Goal: Entertainment & Leisure: Consume media (video, audio)

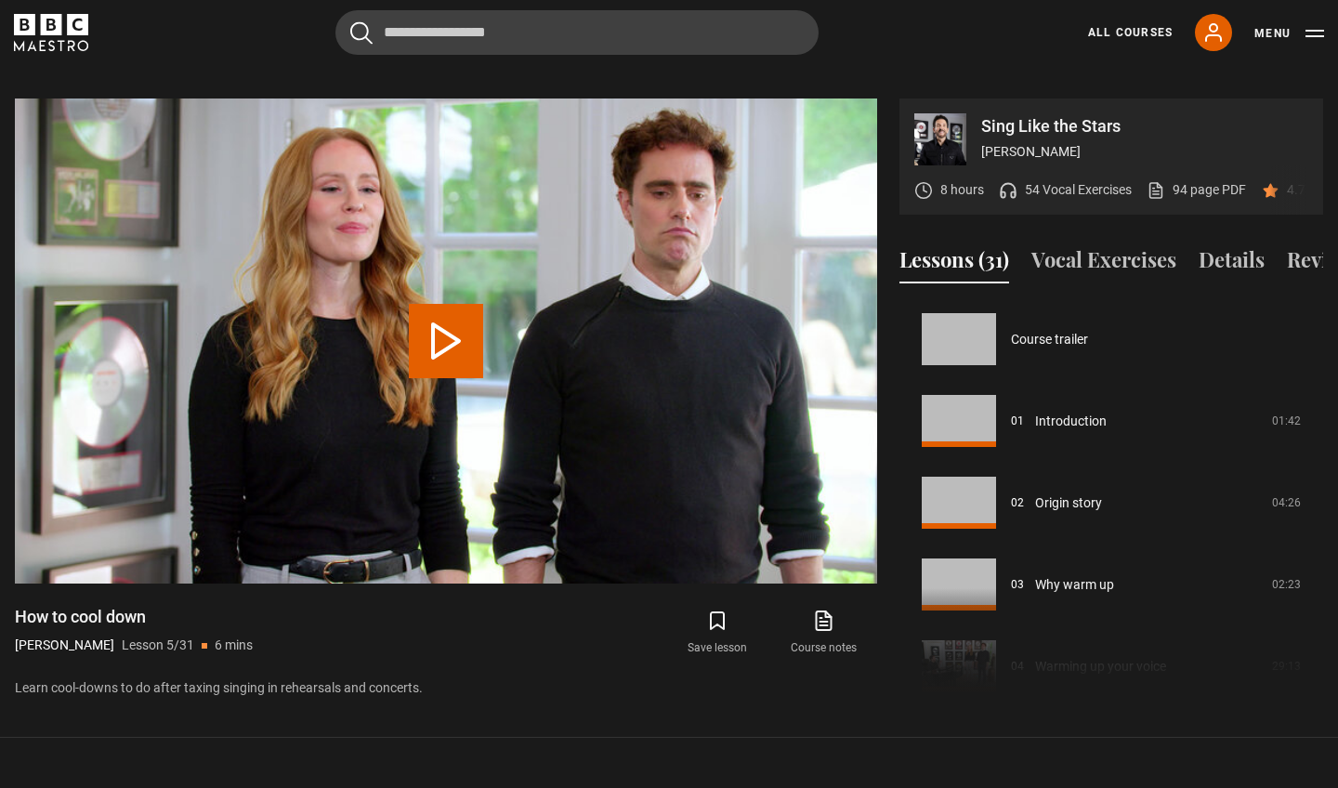
scroll to position [327, 0]
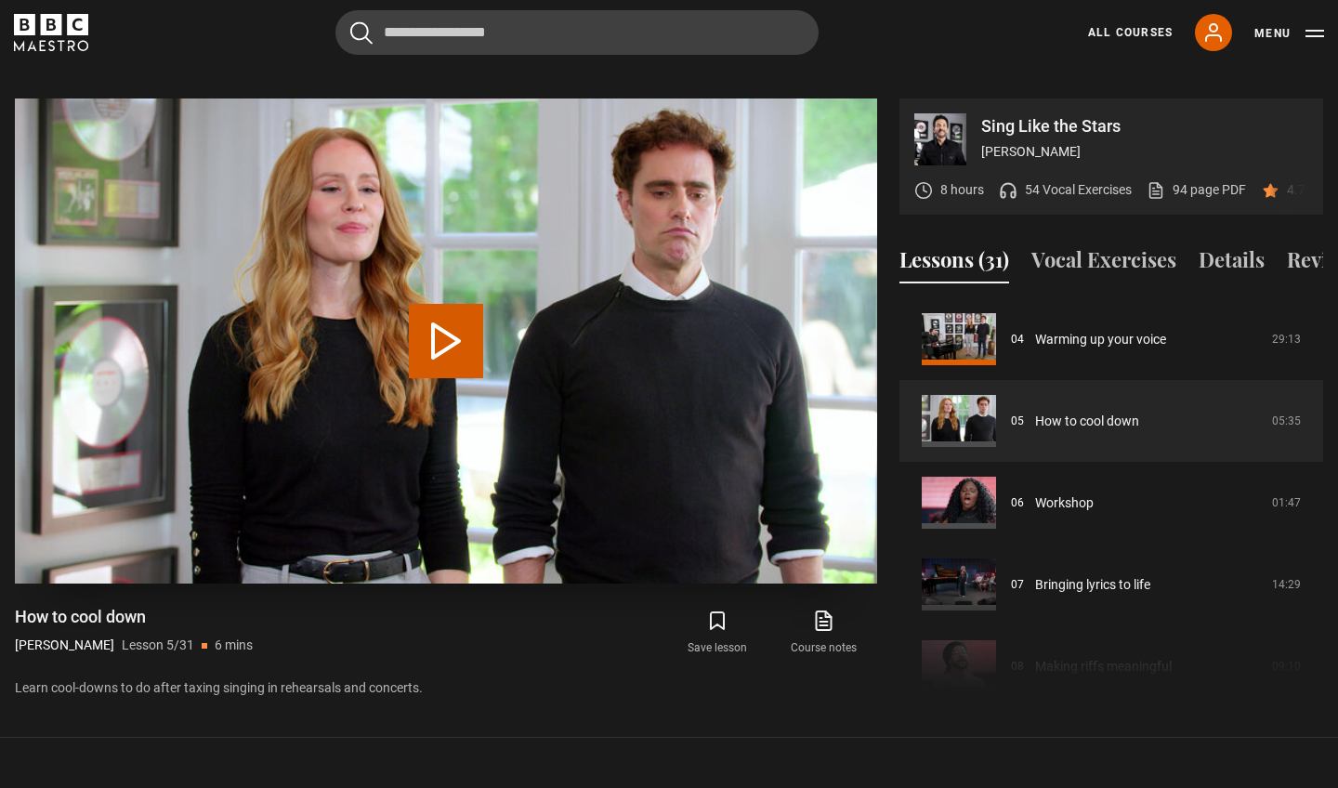
click at [430, 310] on button "Play Lesson How to cool down" at bounding box center [446, 341] width 74 height 74
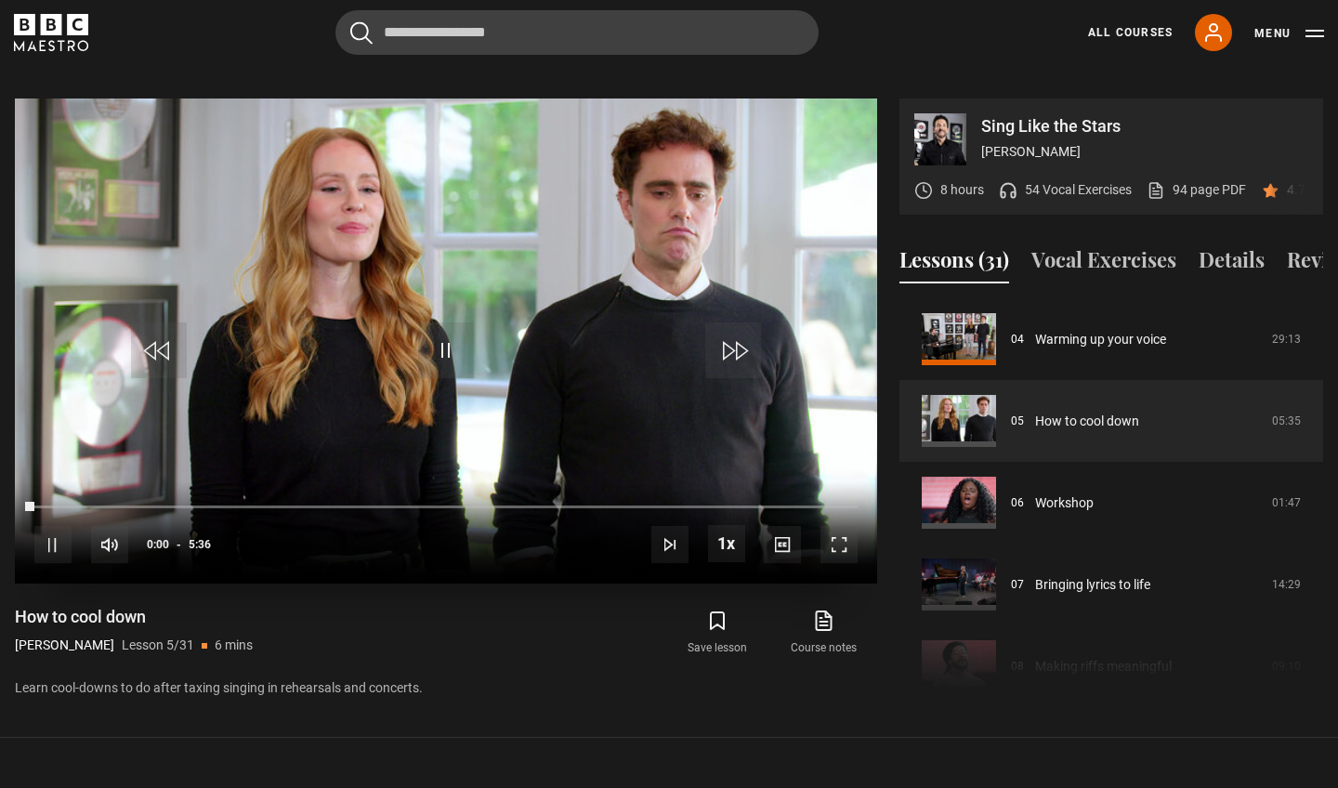
click at [848, 526] on span "Video Player" at bounding box center [839, 544] width 37 height 37
click at [843, 529] on span "Video Player" at bounding box center [839, 544] width 37 height 37
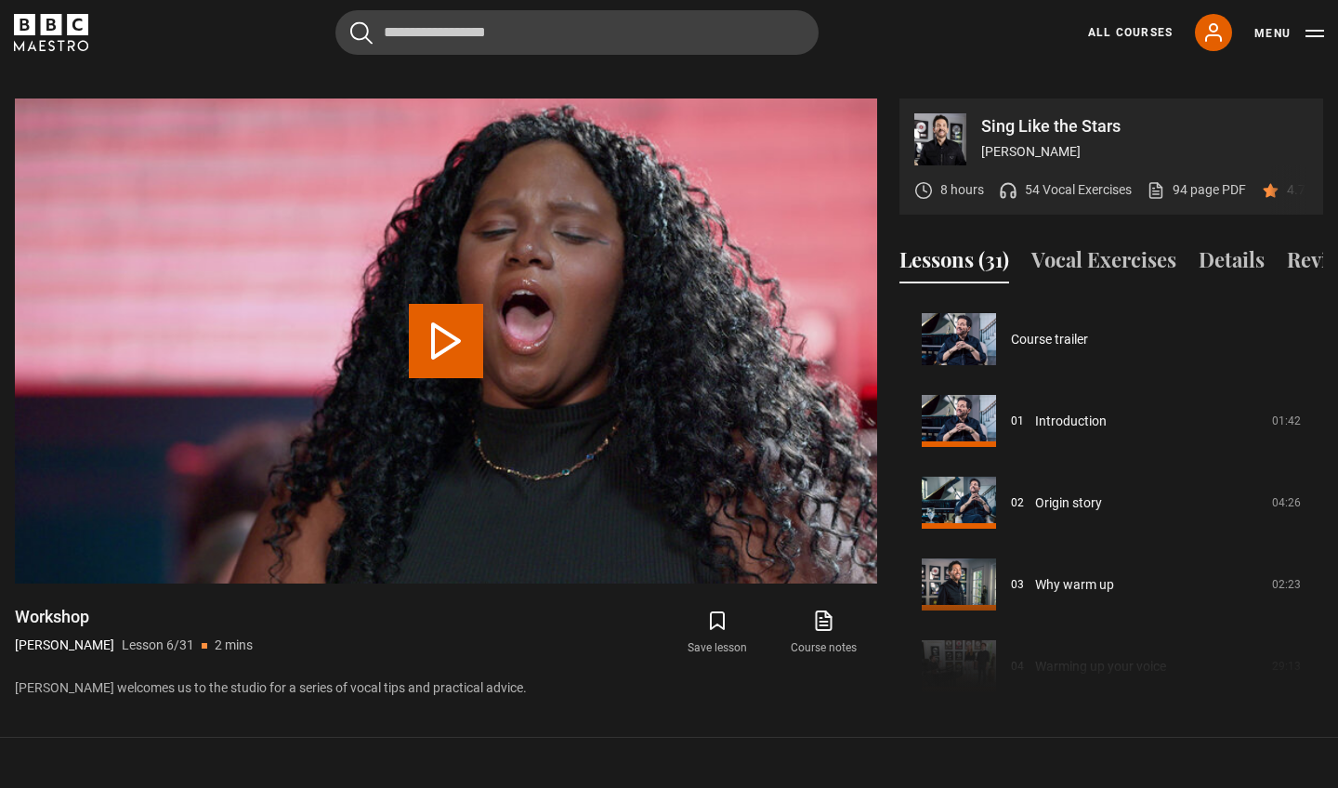
scroll to position [409, 0]
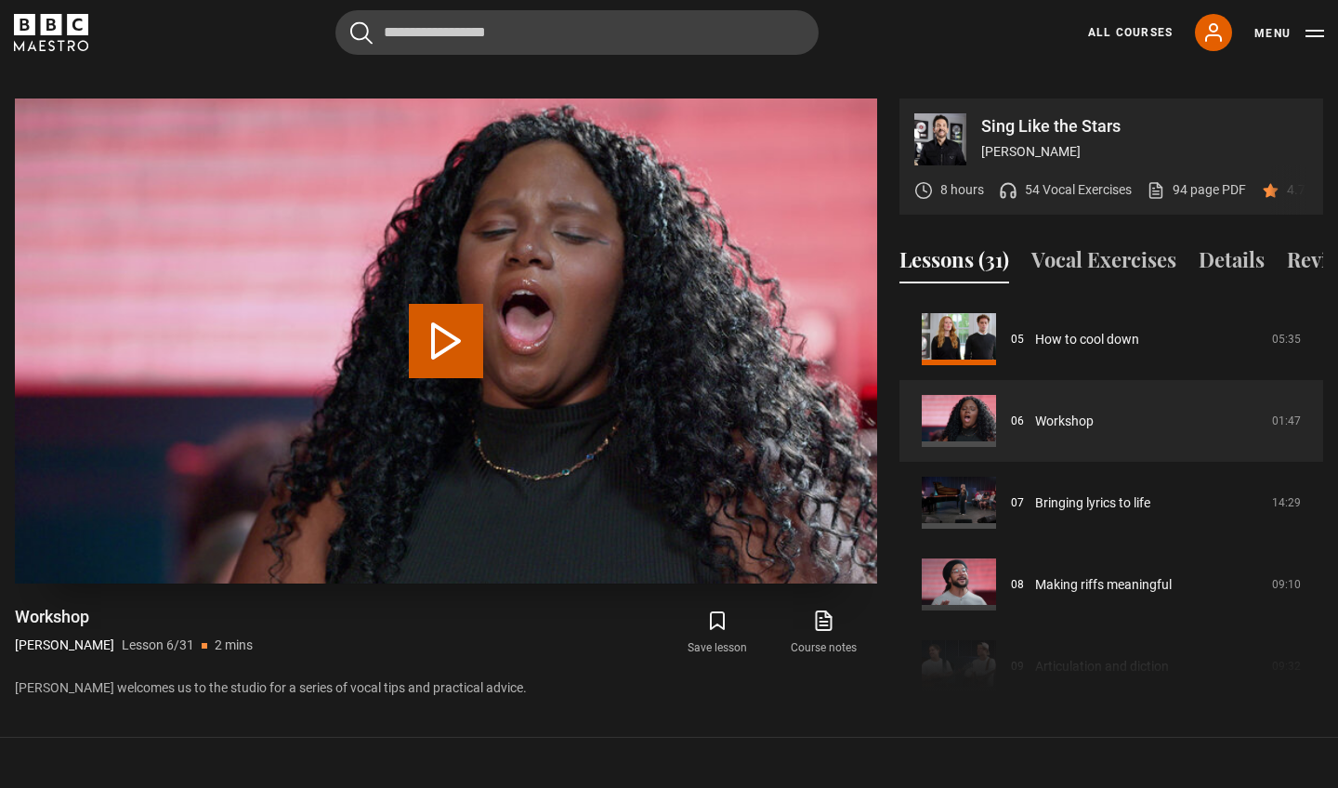
click at [396, 282] on video "Video Player" at bounding box center [446, 341] width 862 height 485
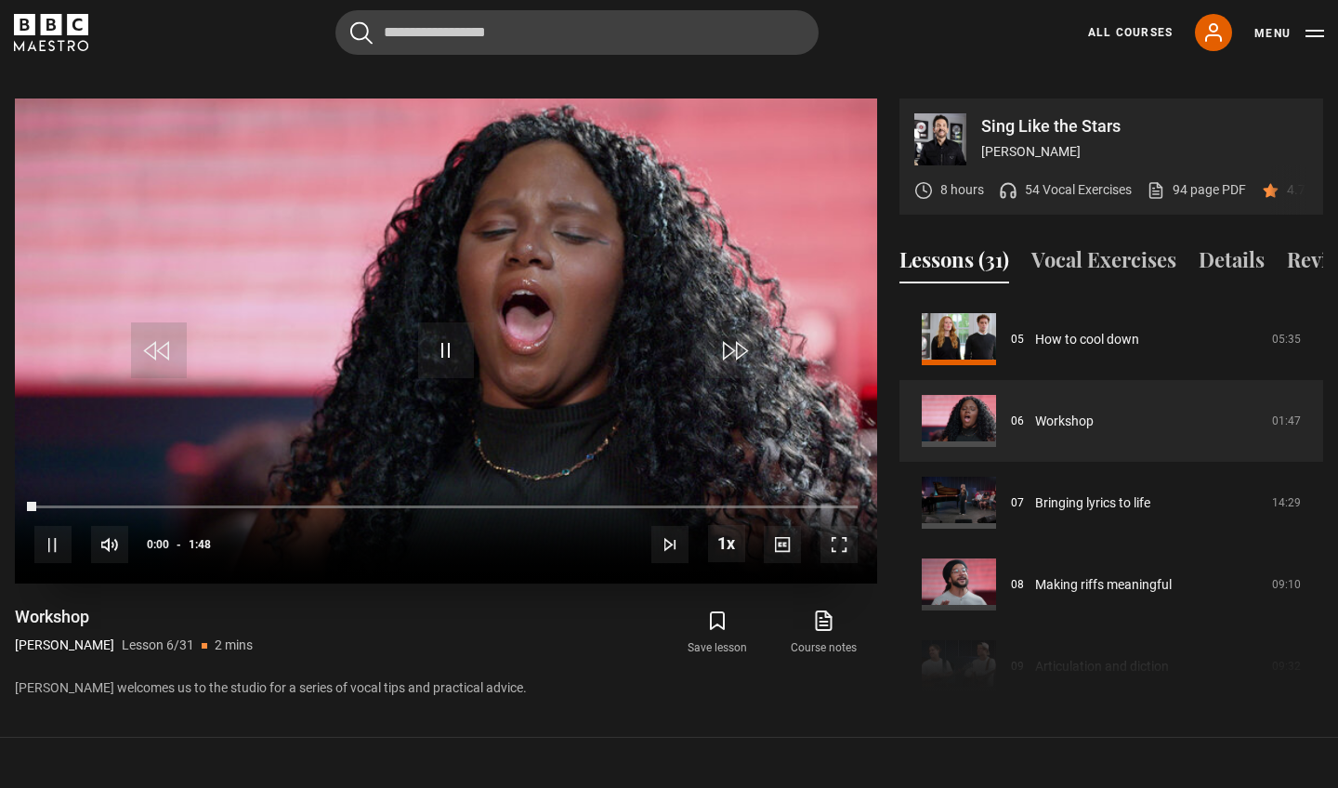
click at [833, 526] on span "Video Player" at bounding box center [839, 544] width 37 height 37
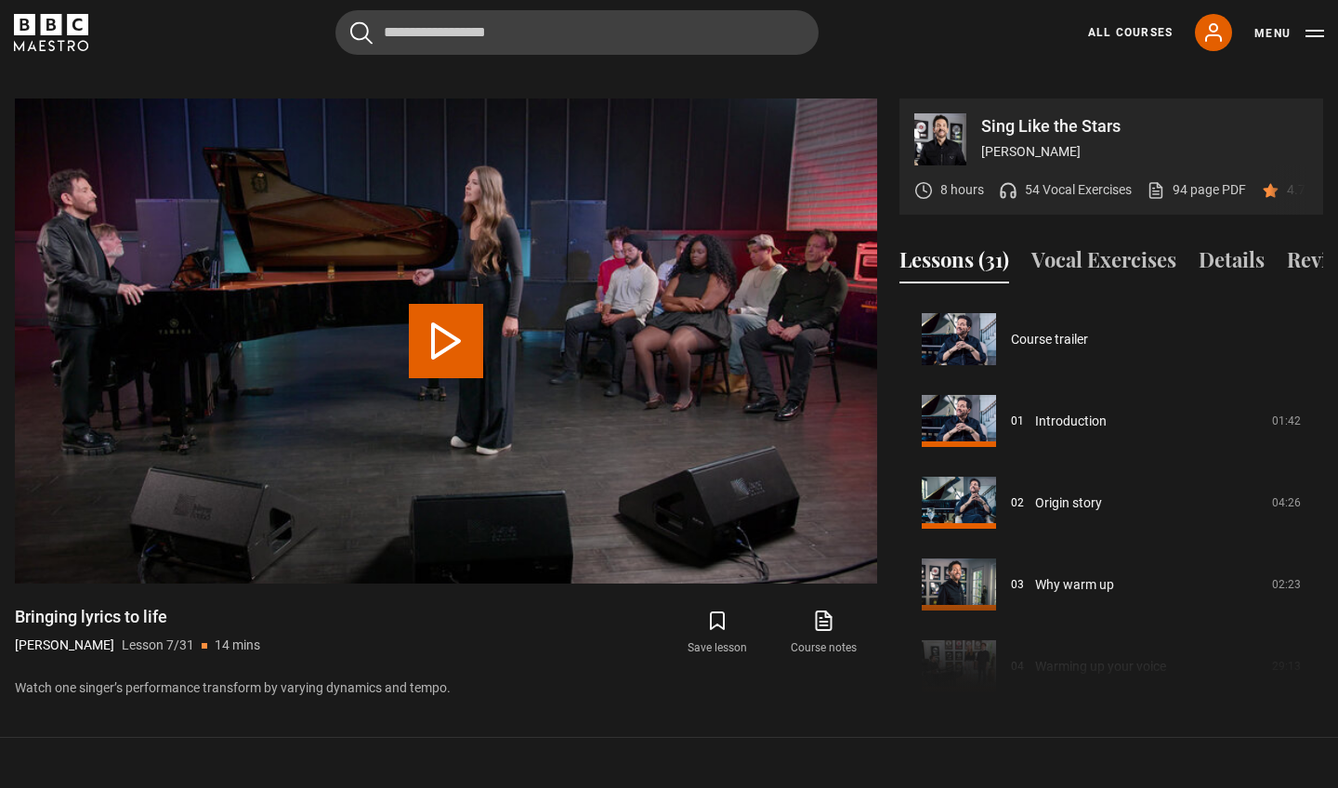
scroll to position [491, 0]
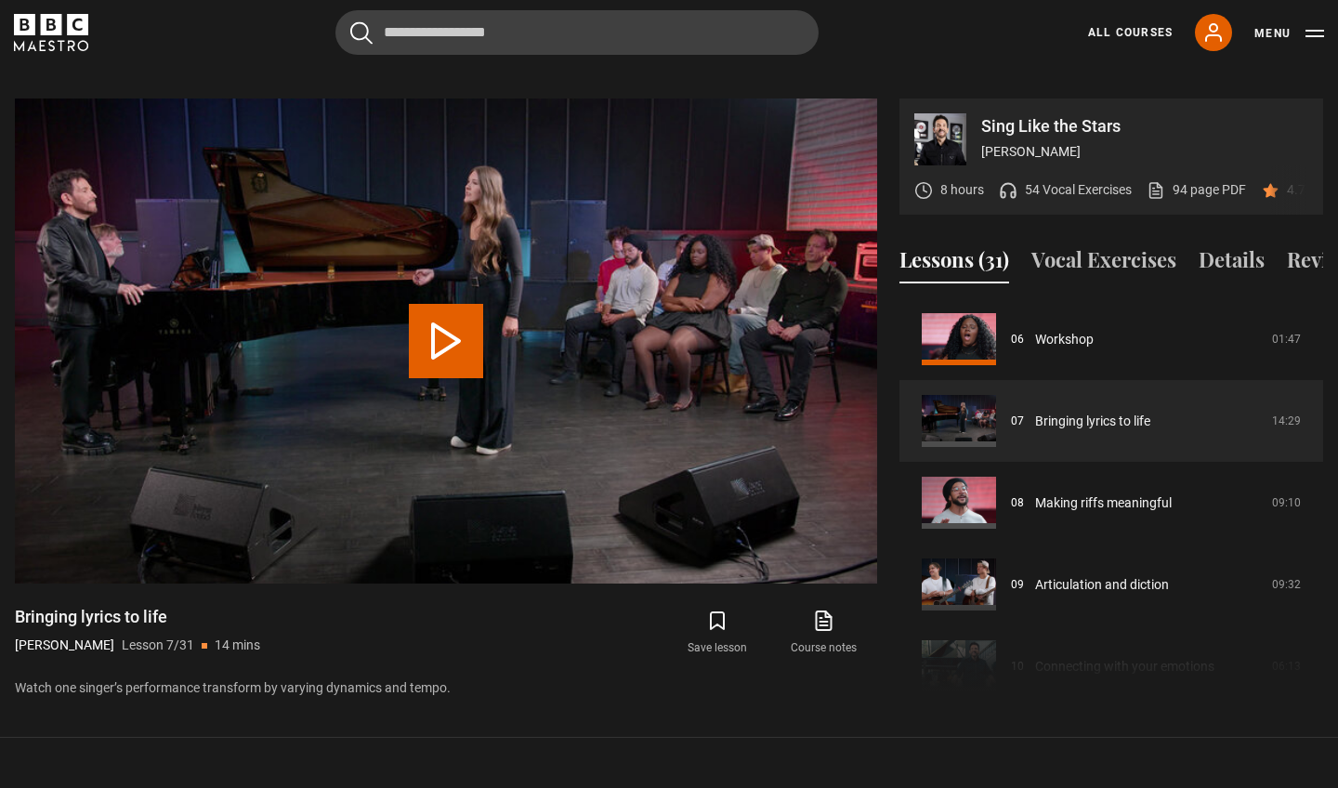
click at [458, 315] on button "Play Lesson Bringing lyrics to life" at bounding box center [446, 341] width 74 height 74
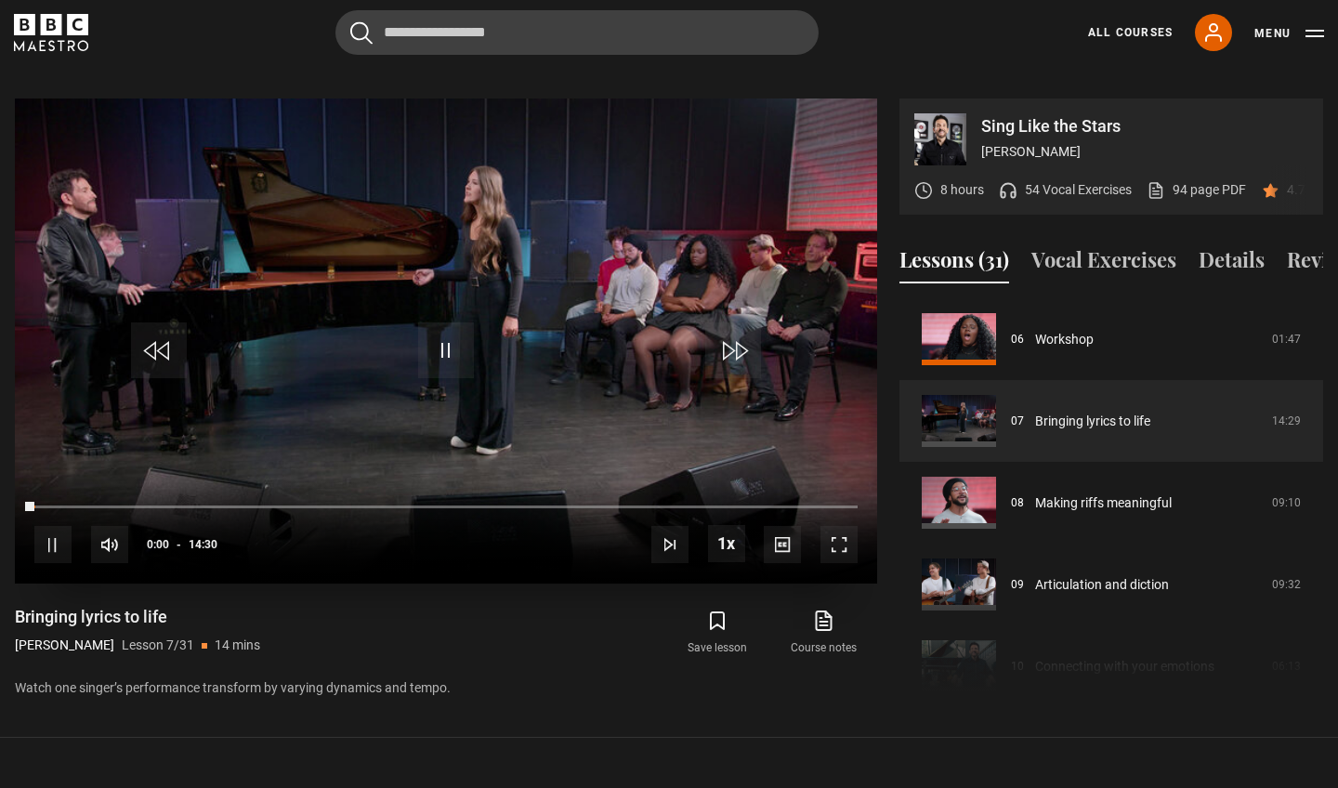
click at [833, 526] on span "Video Player" at bounding box center [839, 544] width 37 height 37
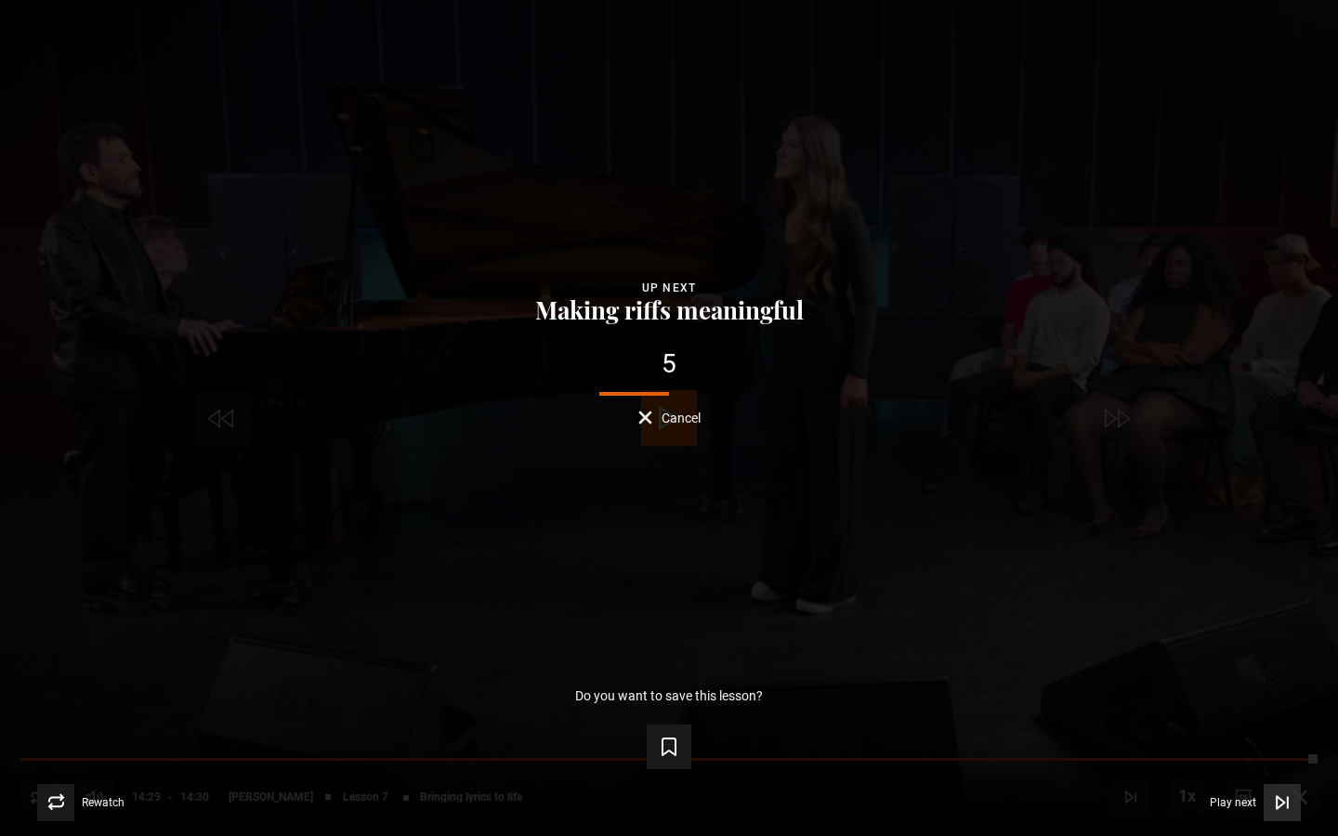
click at [1230, 787] on button "Play next Play next" at bounding box center [1255, 802] width 91 height 37
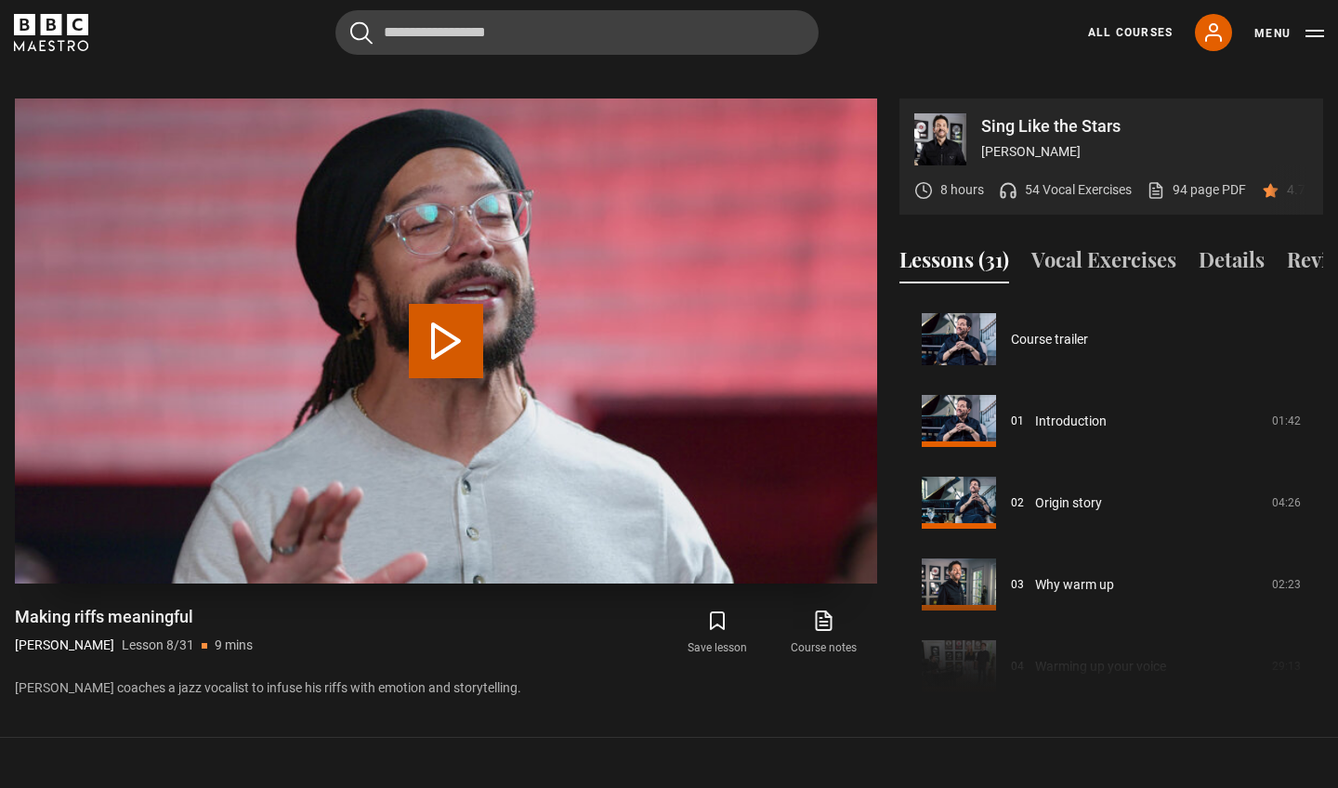
scroll to position [572, 0]
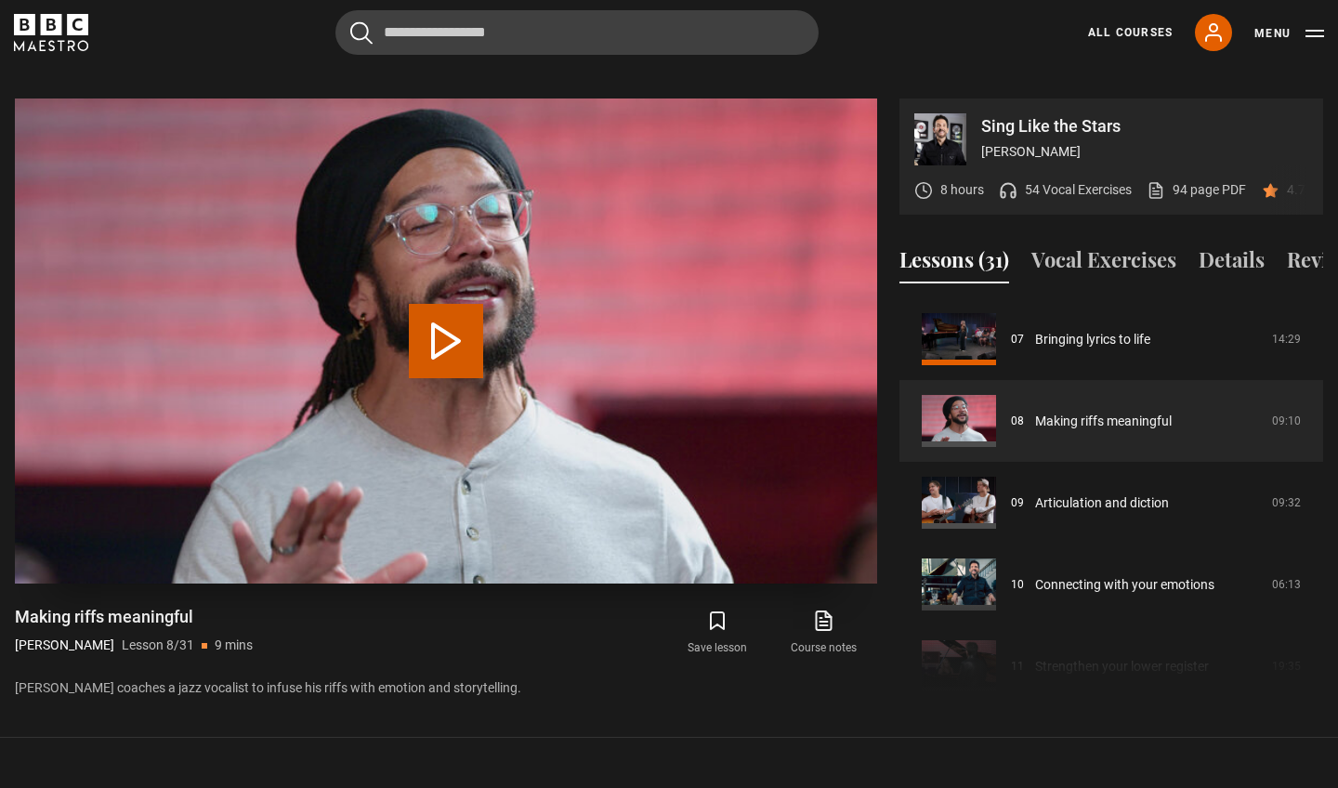
click at [451, 318] on button "Play Lesson Making riffs meaningful" at bounding box center [446, 341] width 74 height 74
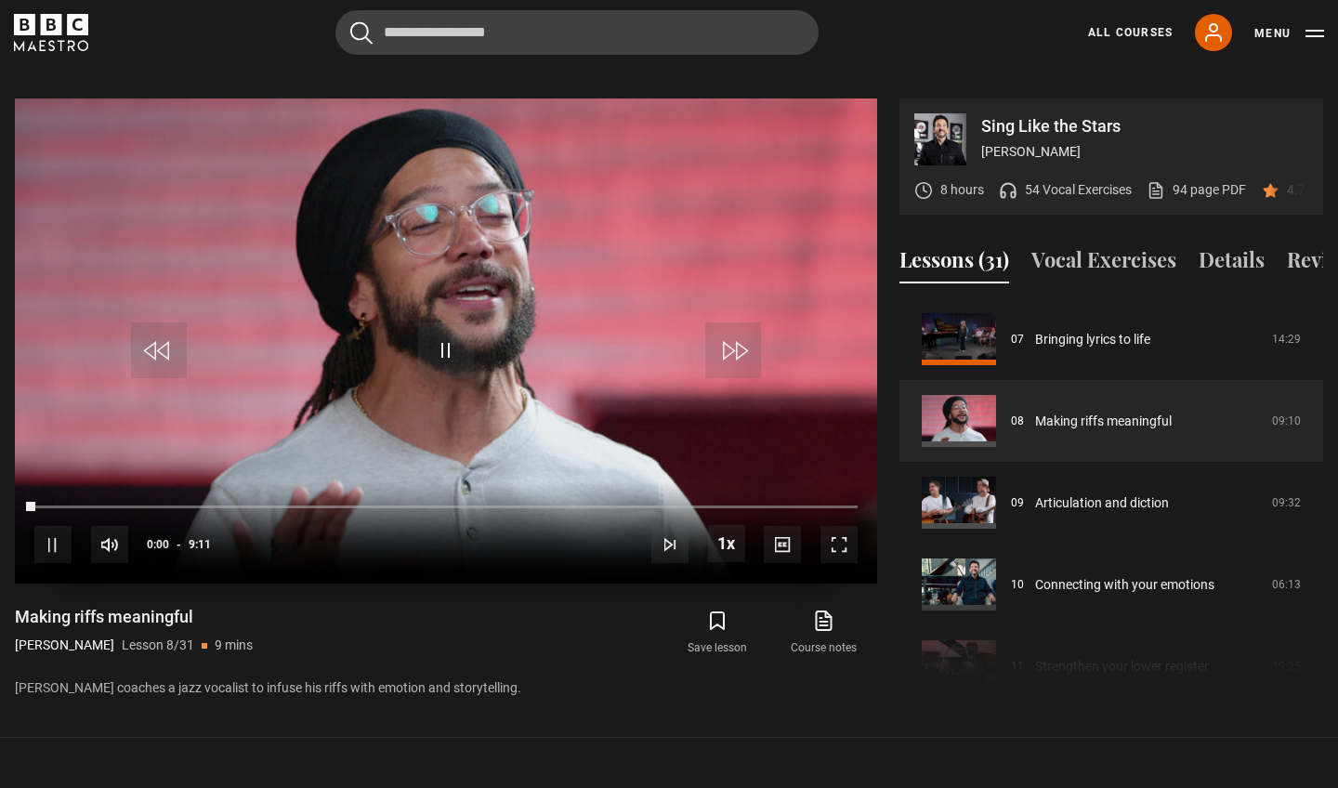
click at [838, 526] on span "Video Player" at bounding box center [839, 544] width 37 height 37
